Goal: Transaction & Acquisition: Purchase product/service

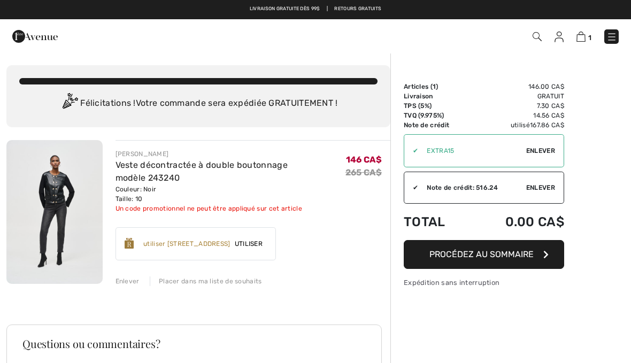
click at [615, 33] on img at bounding box center [611, 37] width 11 height 11
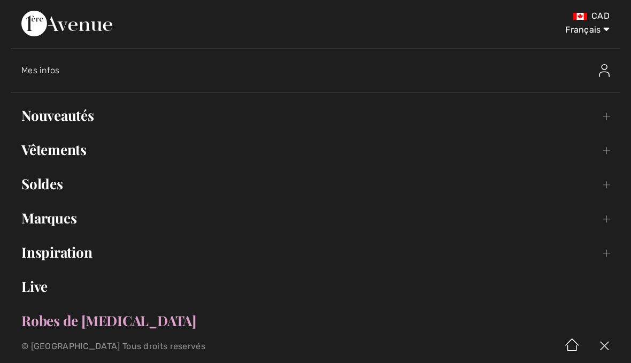
click at [87, 121] on link "Nouveautés Toggle submenu" at bounding box center [315, 116] width 609 height 24
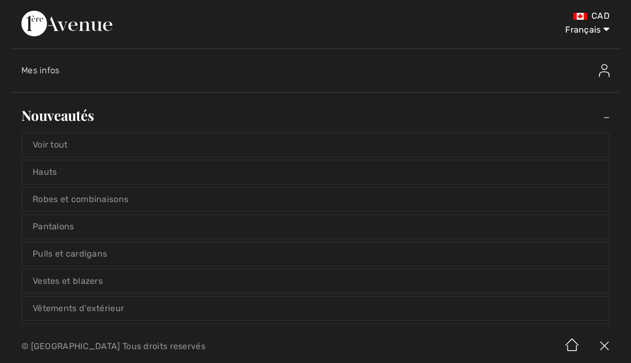
click at [67, 145] on link "Voir tout" at bounding box center [315, 145] width 587 height 24
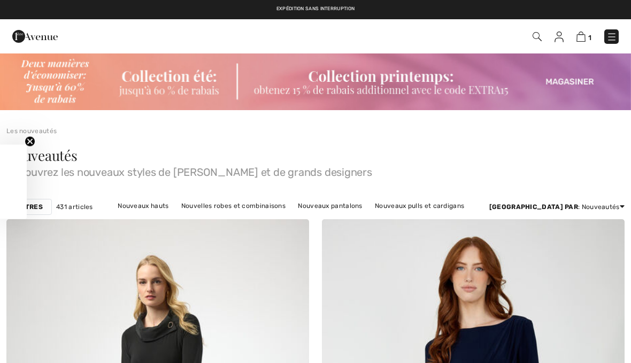
checkbox input "true"
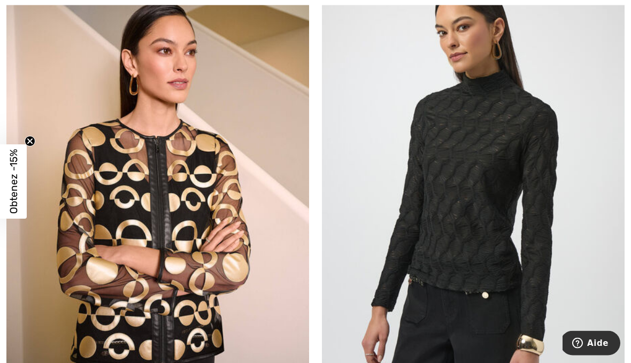
scroll to position [762, 0]
click at [221, 251] on img at bounding box center [157, 198] width 302 height 454
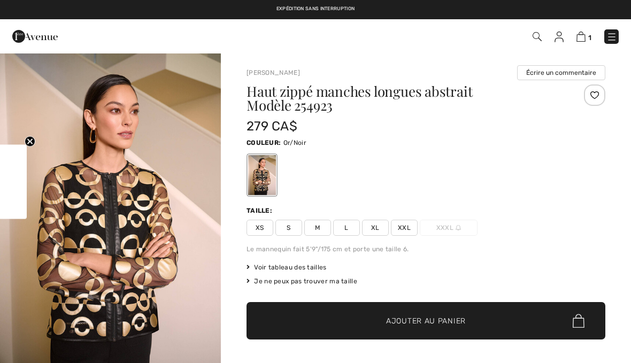
checkbox input "true"
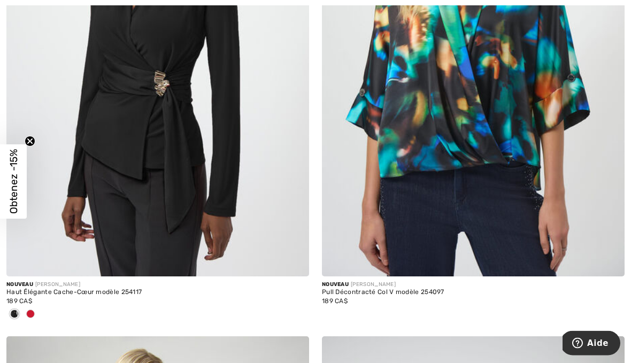
scroll to position [8599, 0]
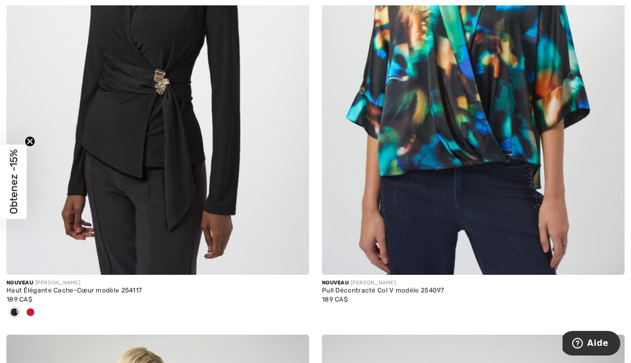
click at [176, 93] on img at bounding box center [157, 48] width 302 height 454
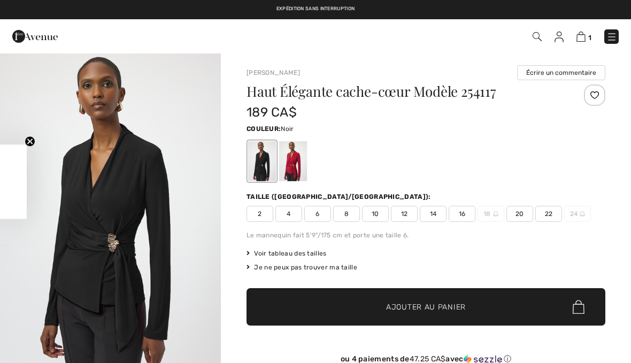
checkbox input "true"
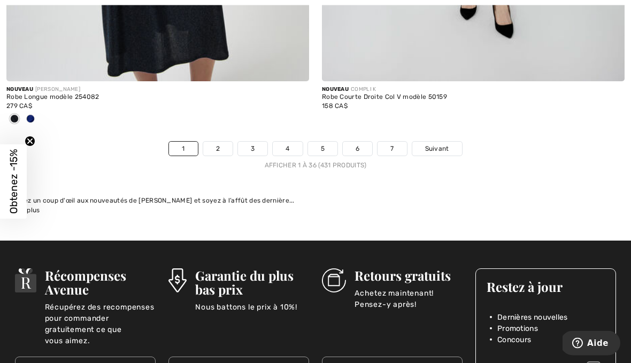
scroll to position [9331, 0]
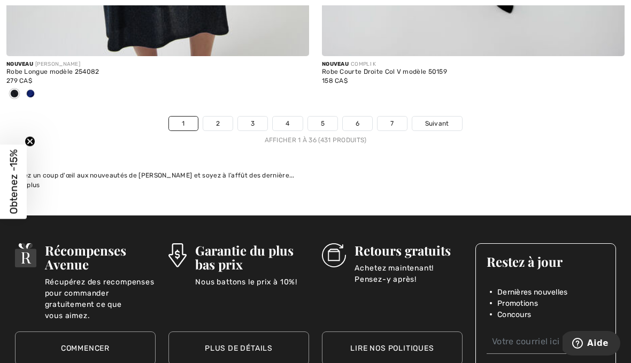
click at [221, 117] on link "2" at bounding box center [217, 124] width 29 height 14
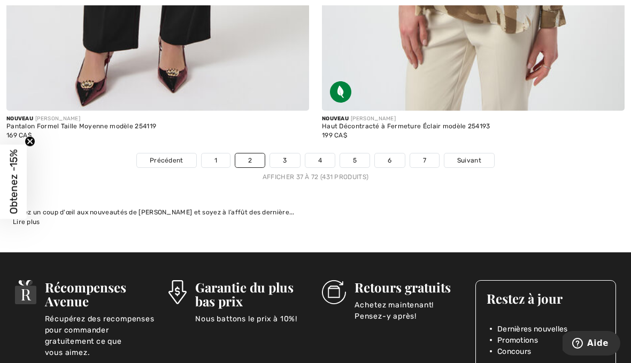
scroll to position [9268, 0]
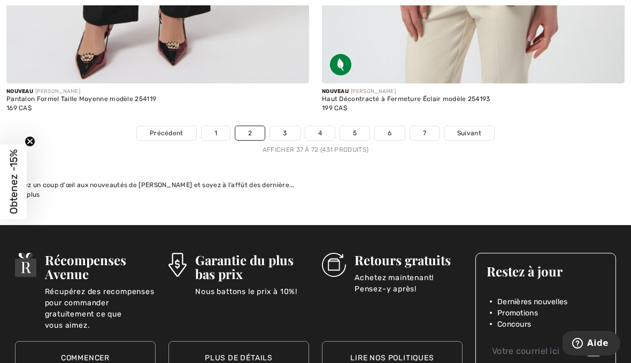
click at [288, 129] on link "3" at bounding box center [284, 133] width 29 height 14
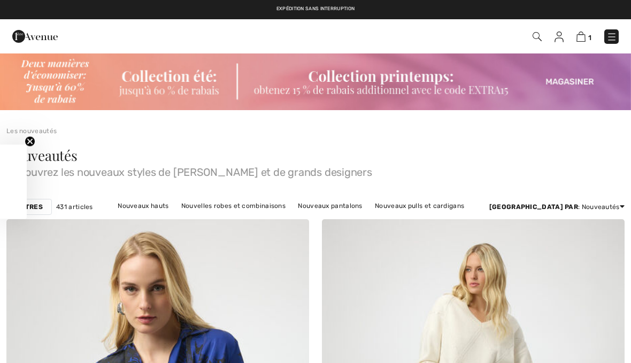
checkbox input "true"
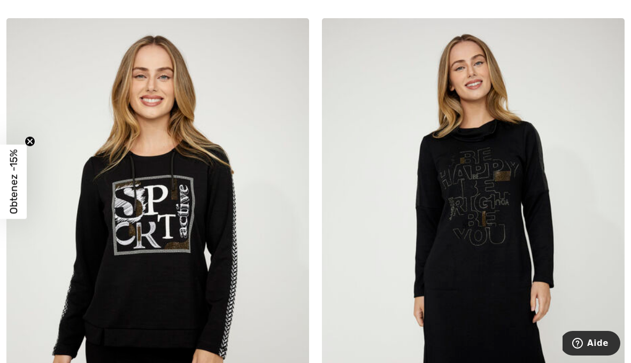
scroll to position [3852, 0]
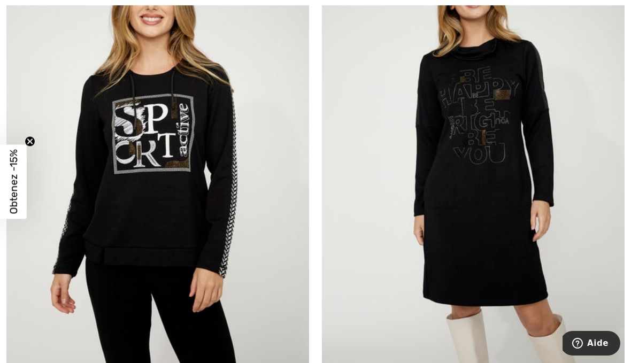
click at [203, 171] on img at bounding box center [157, 164] width 302 height 454
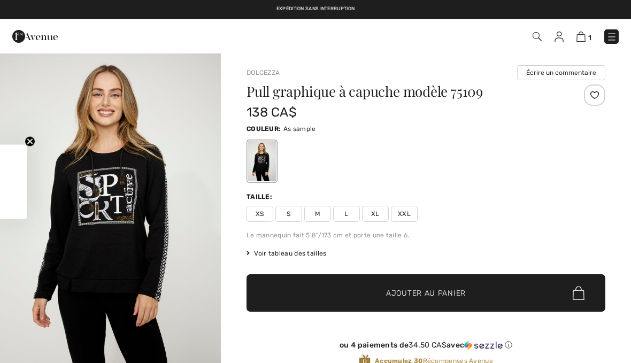
checkbox input "true"
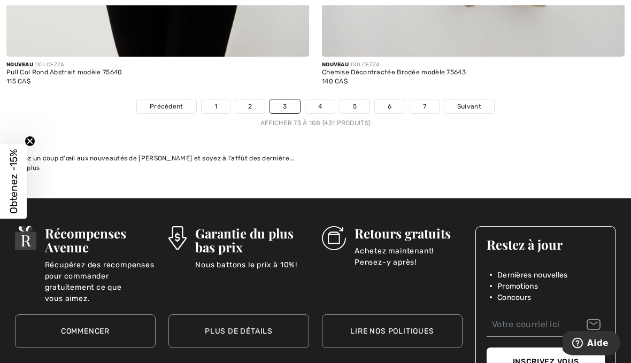
scroll to position [9271, 0]
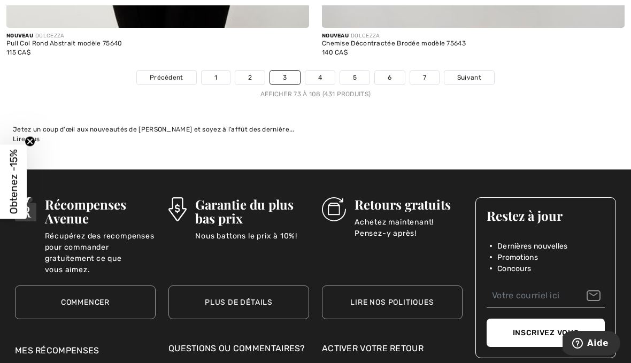
click at [320, 74] on link "4" at bounding box center [319, 78] width 29 height 14
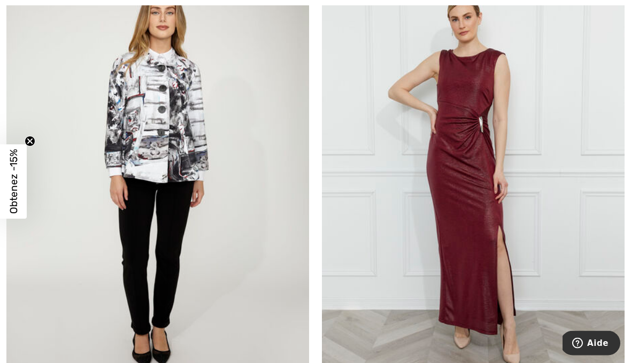
scroll to position [3341, 0]
click at [179, 117] on img at bounding box center [157, 178] width 302 height 454
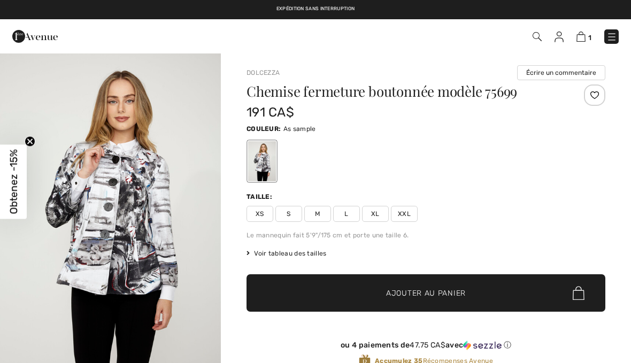
checkbox input "true"
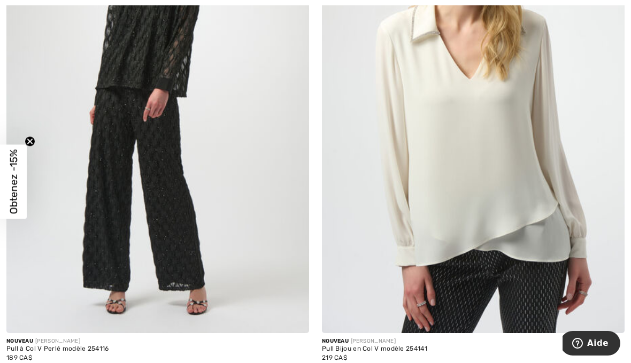
scroll to position [5520, 0]
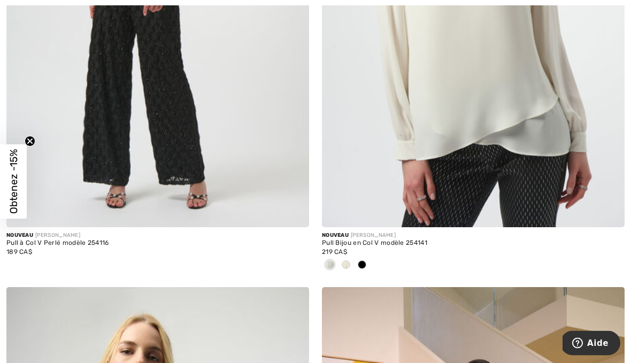
click at [348, 261] on span at bounding box center [345, 265] width 9 height 9
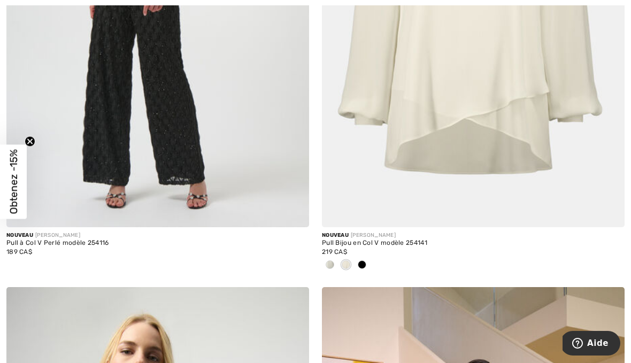
click at [330, 260] on span at bounding box center [329, 264] width 9 height 9
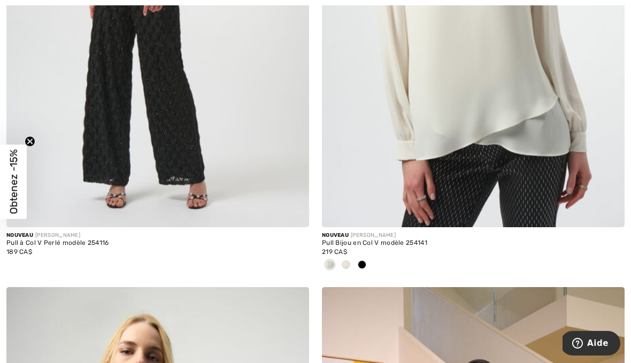
click at [369, 261] on div at bounding box center [362, 266] width 16 height 18
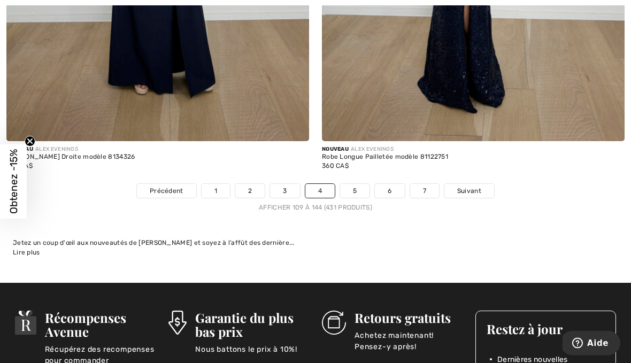
scroll to position [9268, 0]
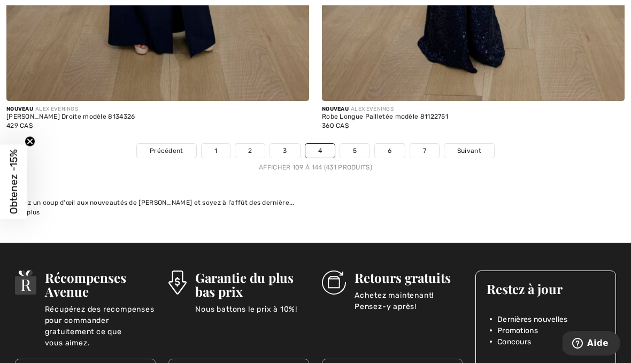
click at [357, 144] on link "5" at bounding box center [354, 151] width 29 height 14
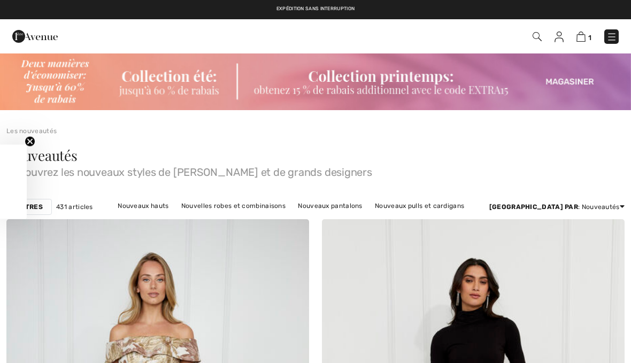
checkbox input "true"
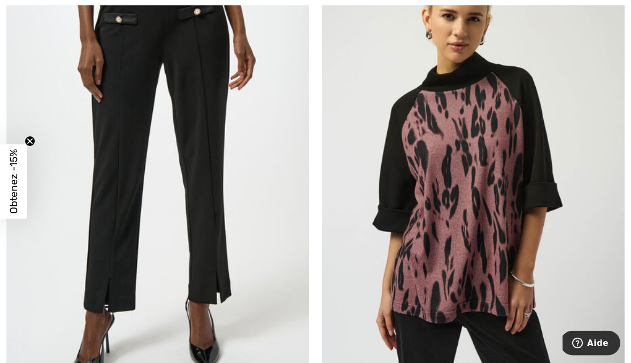
scroll to position [7084, 0]
click at [207, 166] on img at bounding box center [157, 164] width 302 height 454
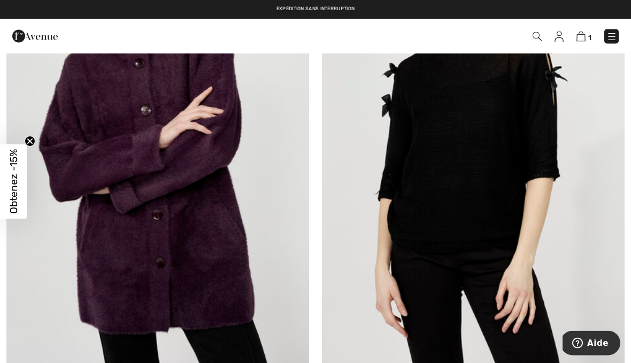
scroll to position [8606, 0]
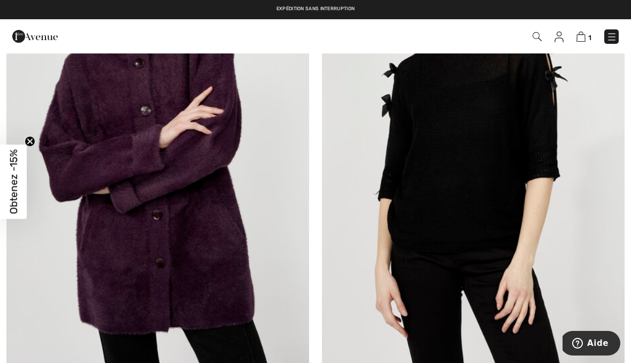
click at [213, 205] on img at bounding box center [157, 146] width 302 height 454
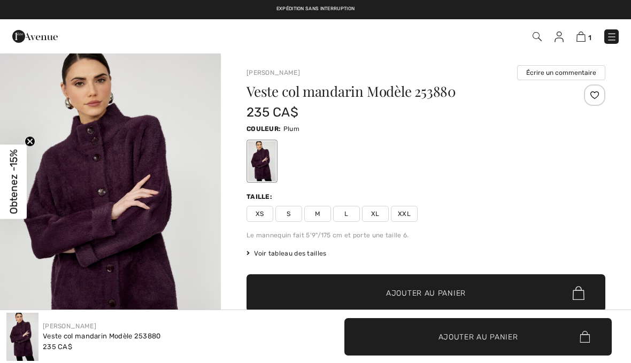
checkbox input "true"
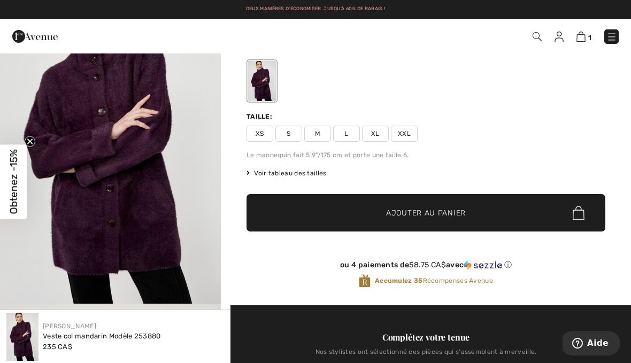
scroll to position [82, 0]
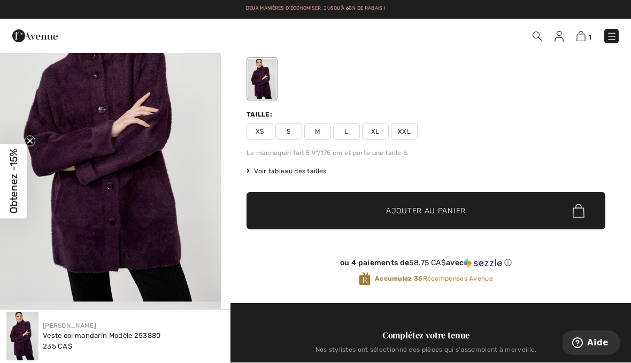
click at [352, 131] on span "L" at bounding box center [346, 132] width 27 height 16
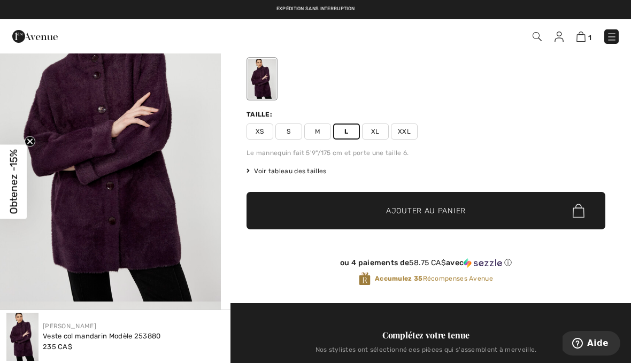
click at [460, 211] on span "Ajouter au panier" at bounding box center [426, 210] width 80 height 11
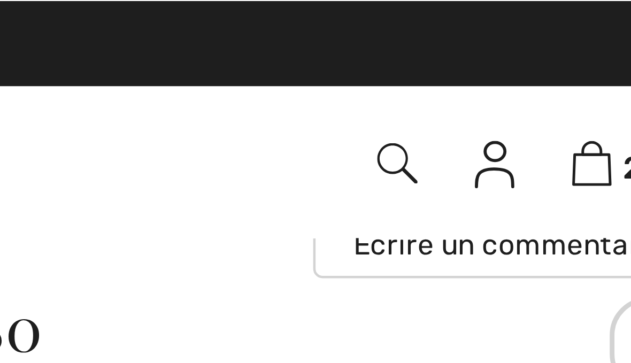
scroll to position [0, 0]
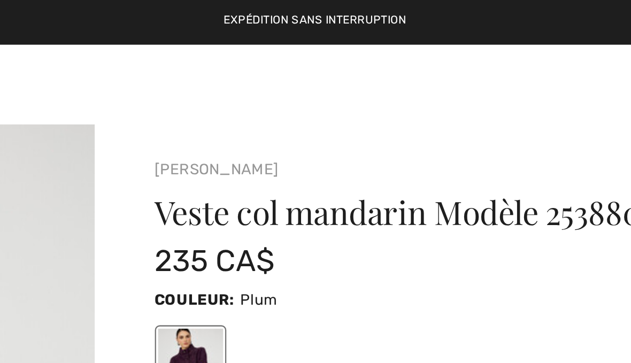
click at [271, 39] on span "2" at bounding box center [444, 36] width 347 height 14
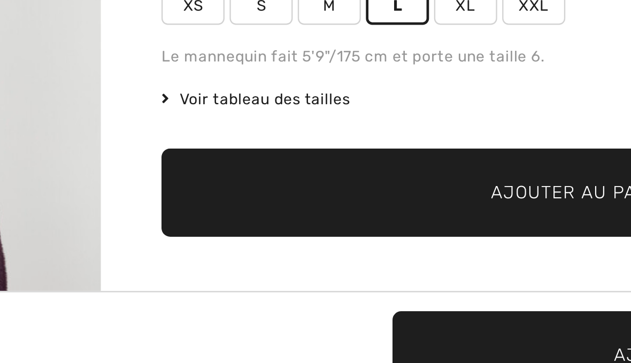
scroll to position [26, 0]
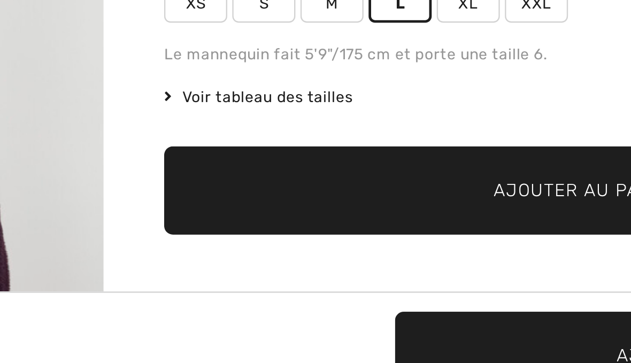
click at [250, 248] on span "✔ Ajouté au panier Ajouter au panier" at bounding box center [425, 266] width 359 height 37
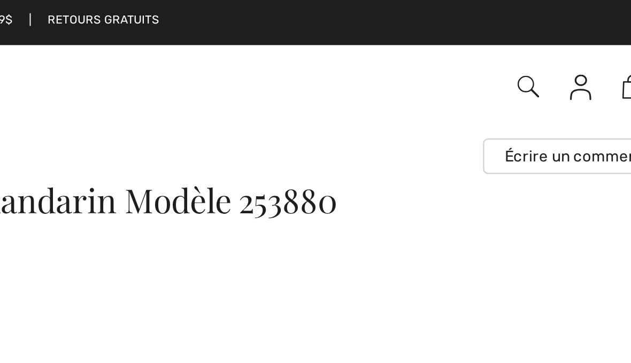
scroll to position [7, 0]
